Goal: Use online tool/utility: Utilize a website feature to perform a specific function

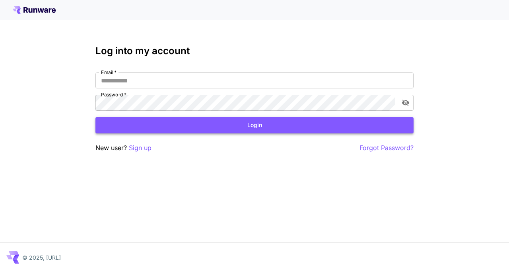
type input "**********"
click at [251, 123] on button "Login" at bounding box center [254, 125] width 318 height 16
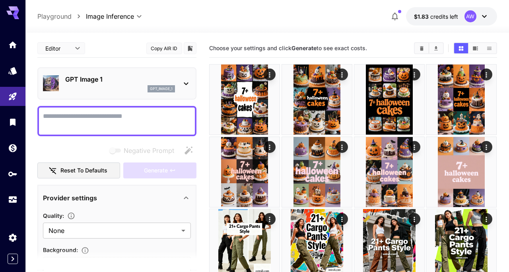
click at [207, 13] on div "**********" at bounding box center [266, 16] width 459 height 18
